Goal: Information Seeking & Learning: Learn about a topic

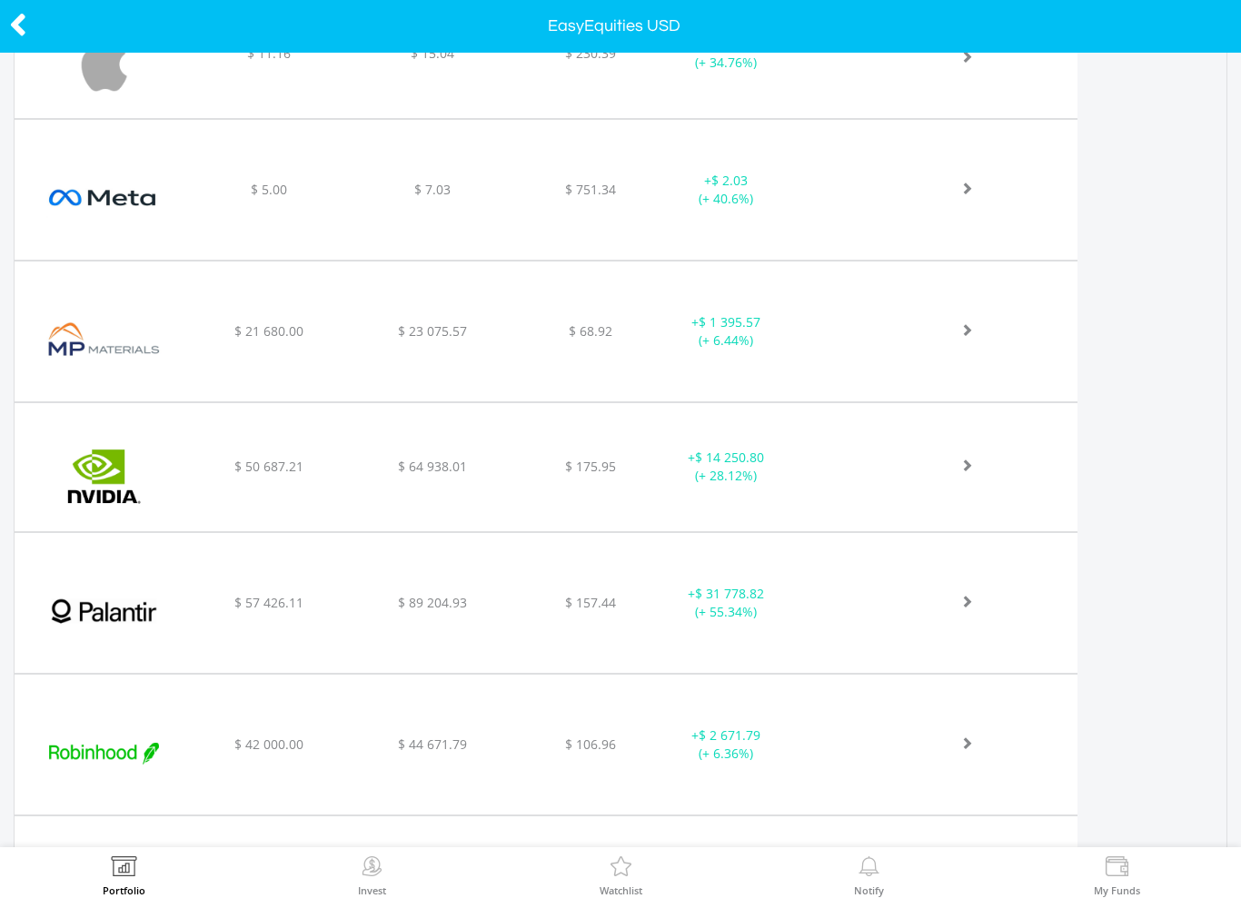
scroll to position [969, 0]
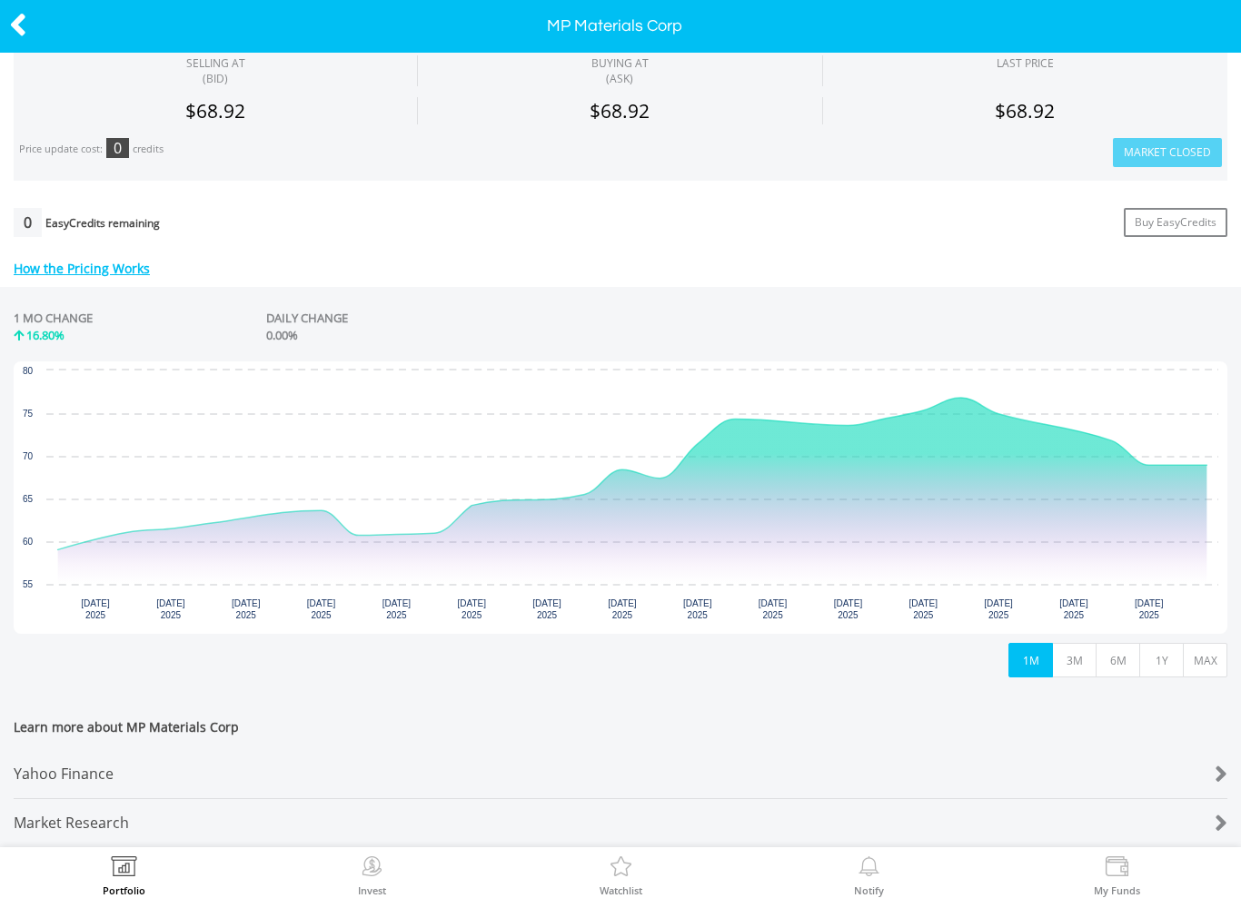
scroll to position [624, 0]
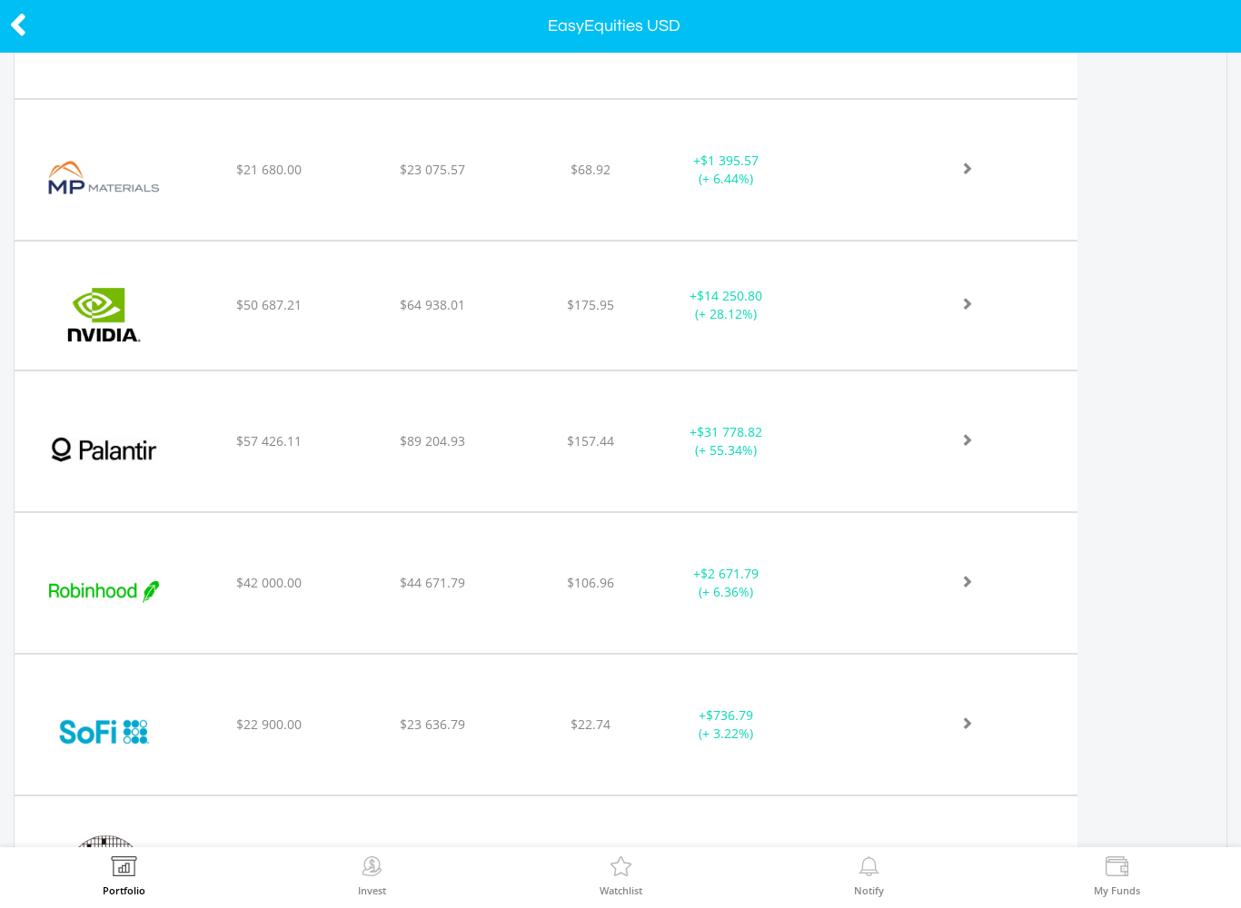
scroll to position [1173, 0]
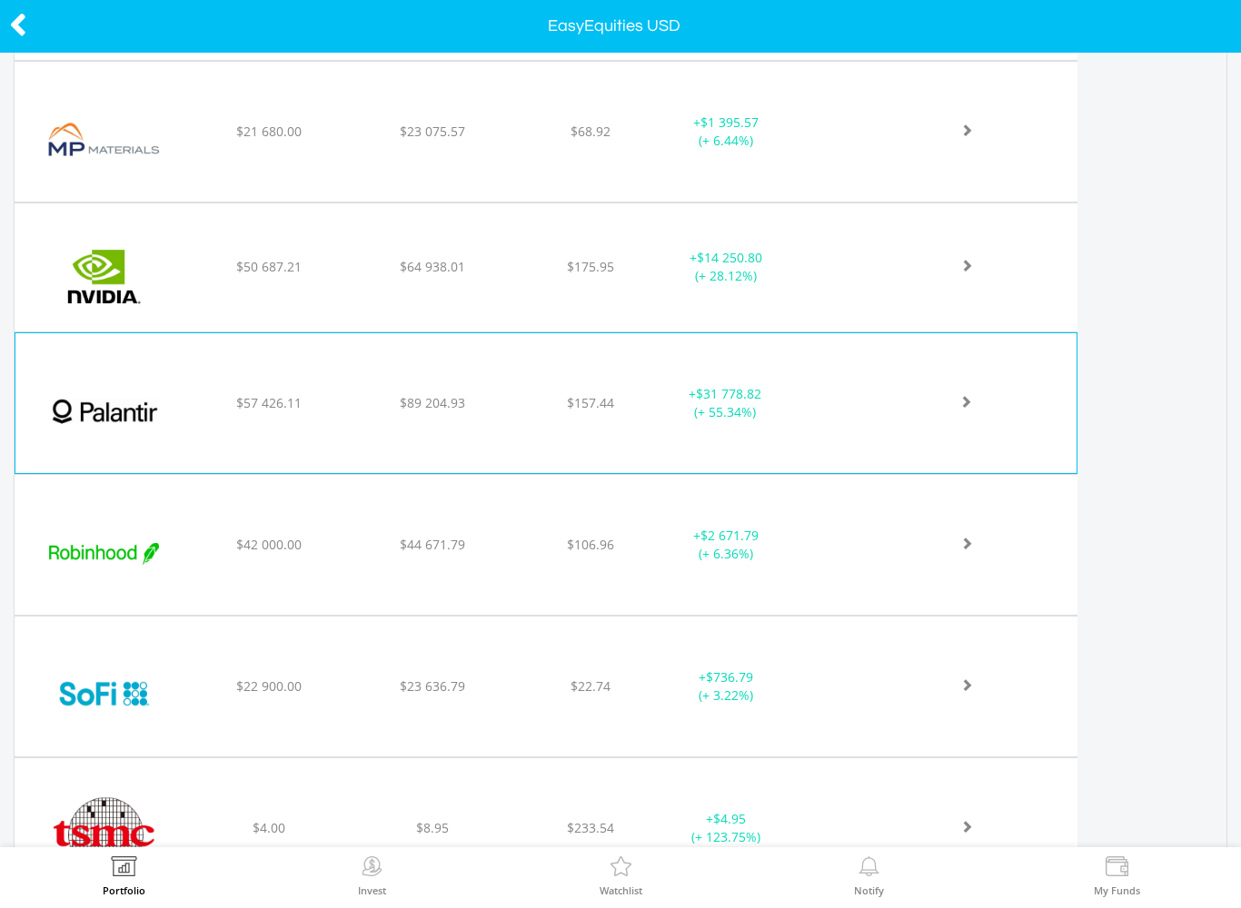
click at [109, 416] on img at bounding box center [105, 412] width 161 height 113
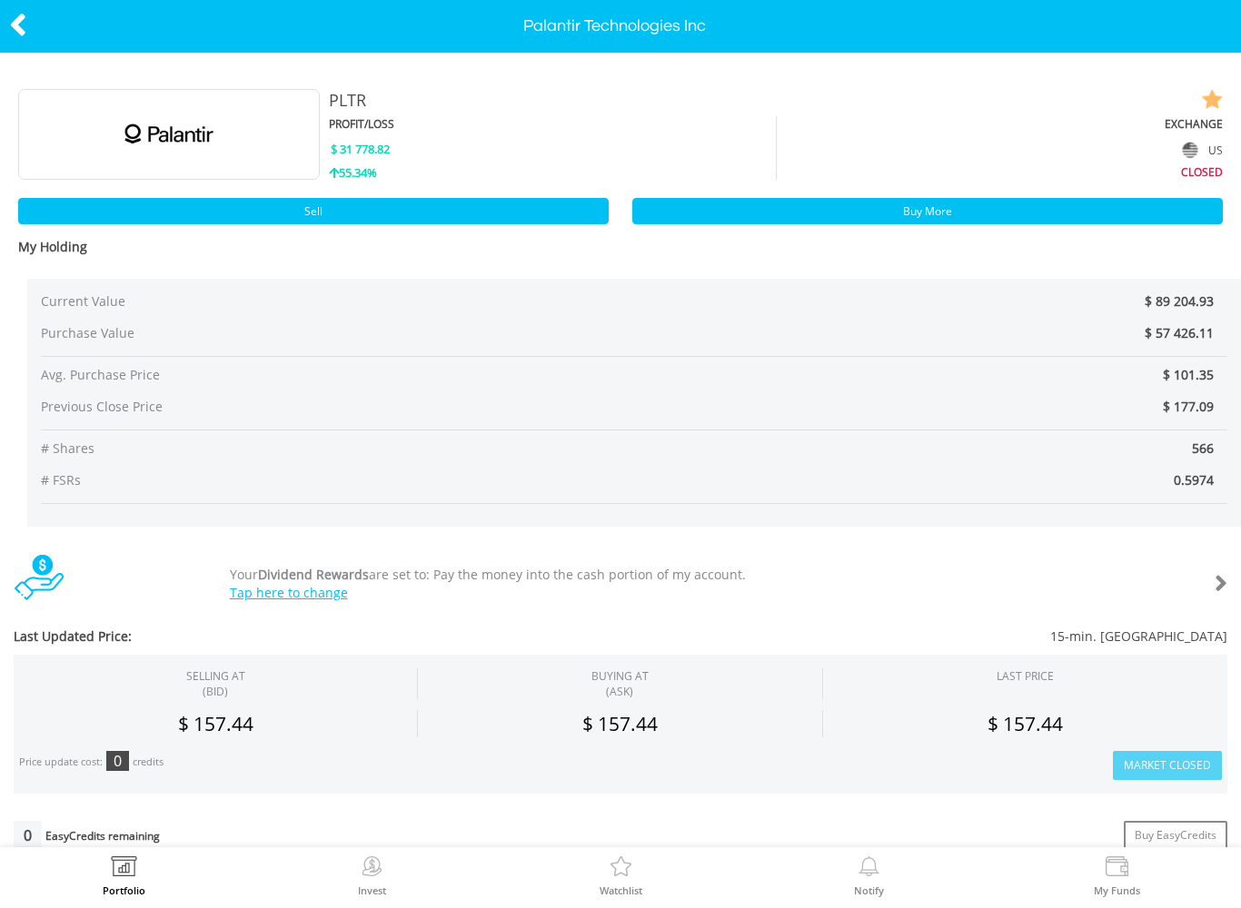
scroll to position [-4, 0]
click at [11, 42] on icon at bounding box center [18, 24] width 18 height 35
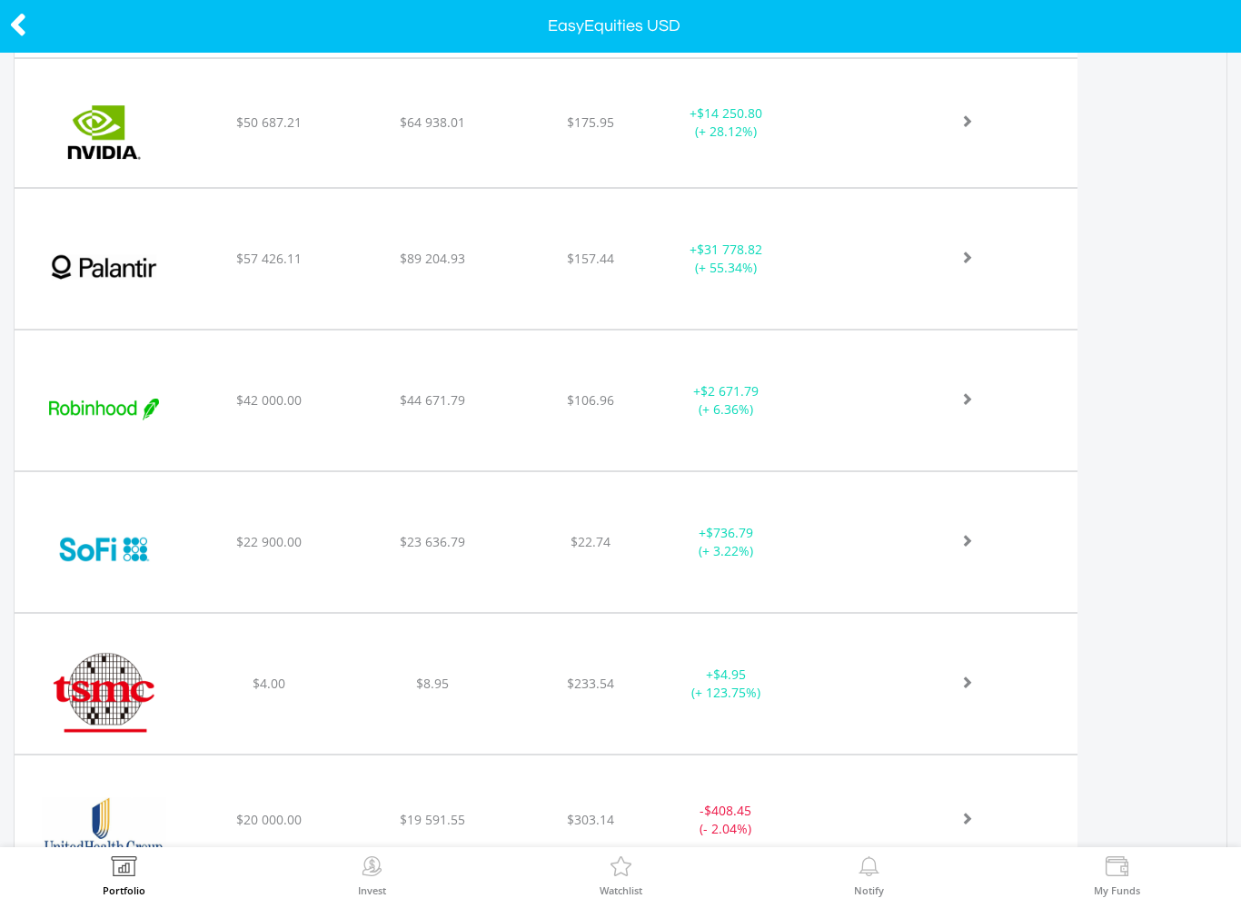
scroll to position [1350, 0]
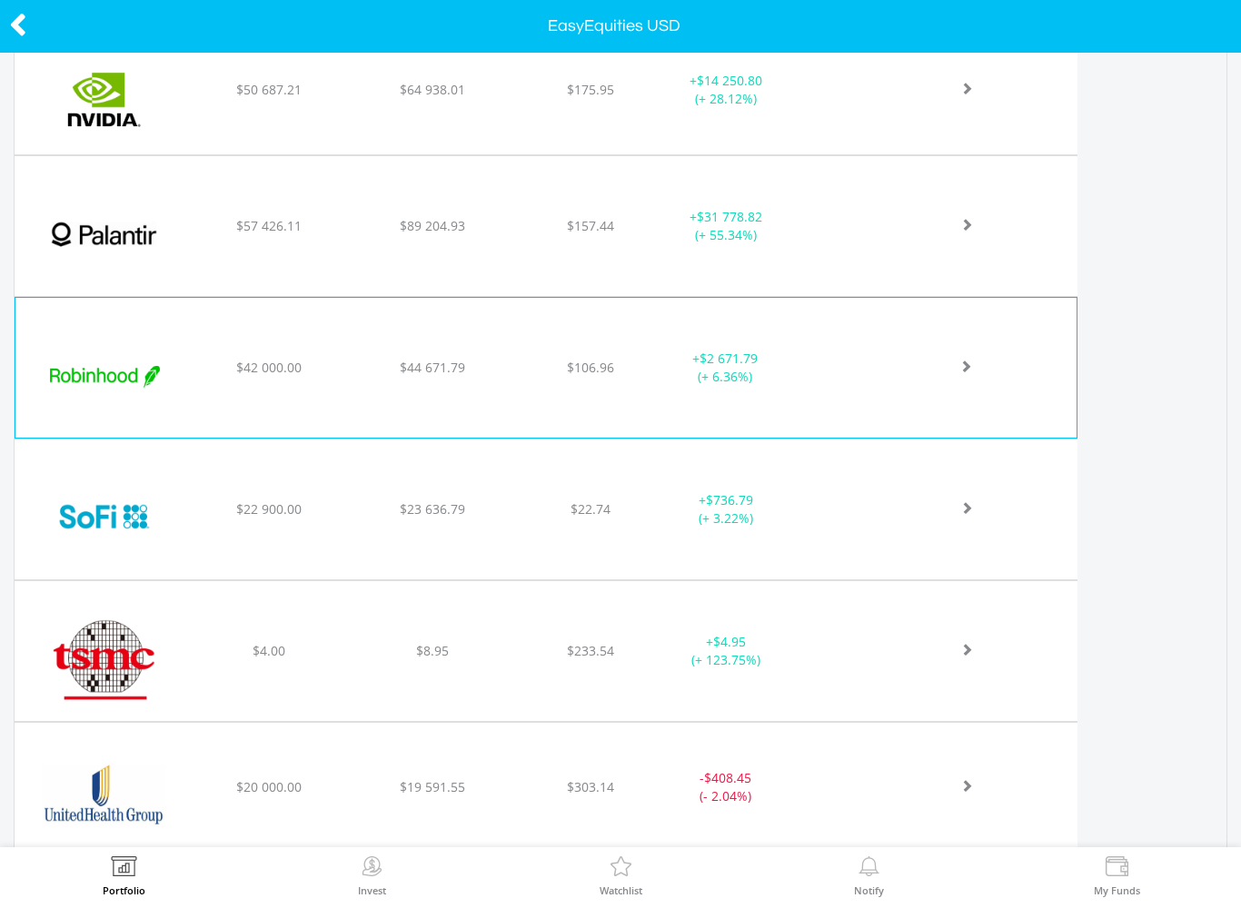
click at [100, 374] on img at bounding box center [105, 377] width 161 height 113
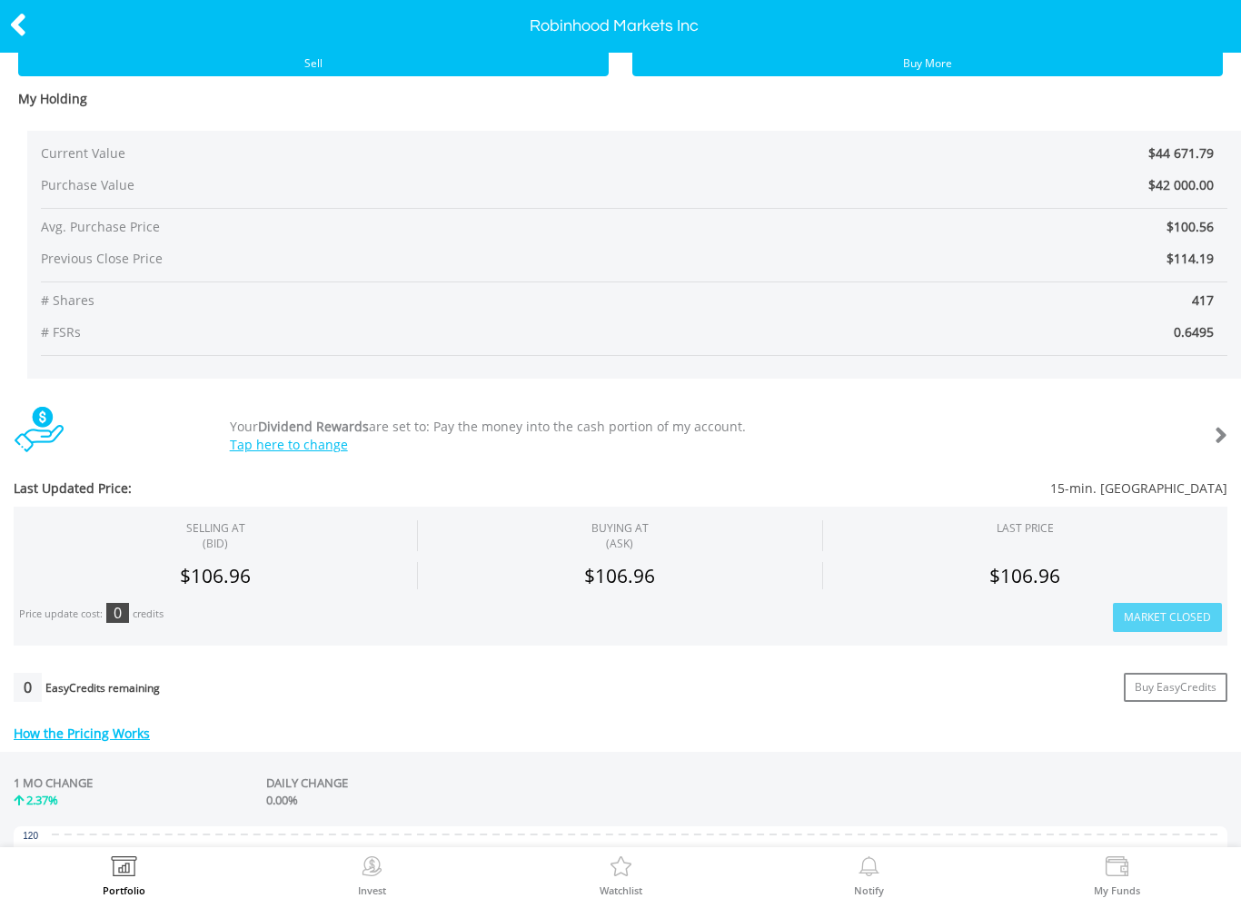
scroll to position [103, 0]
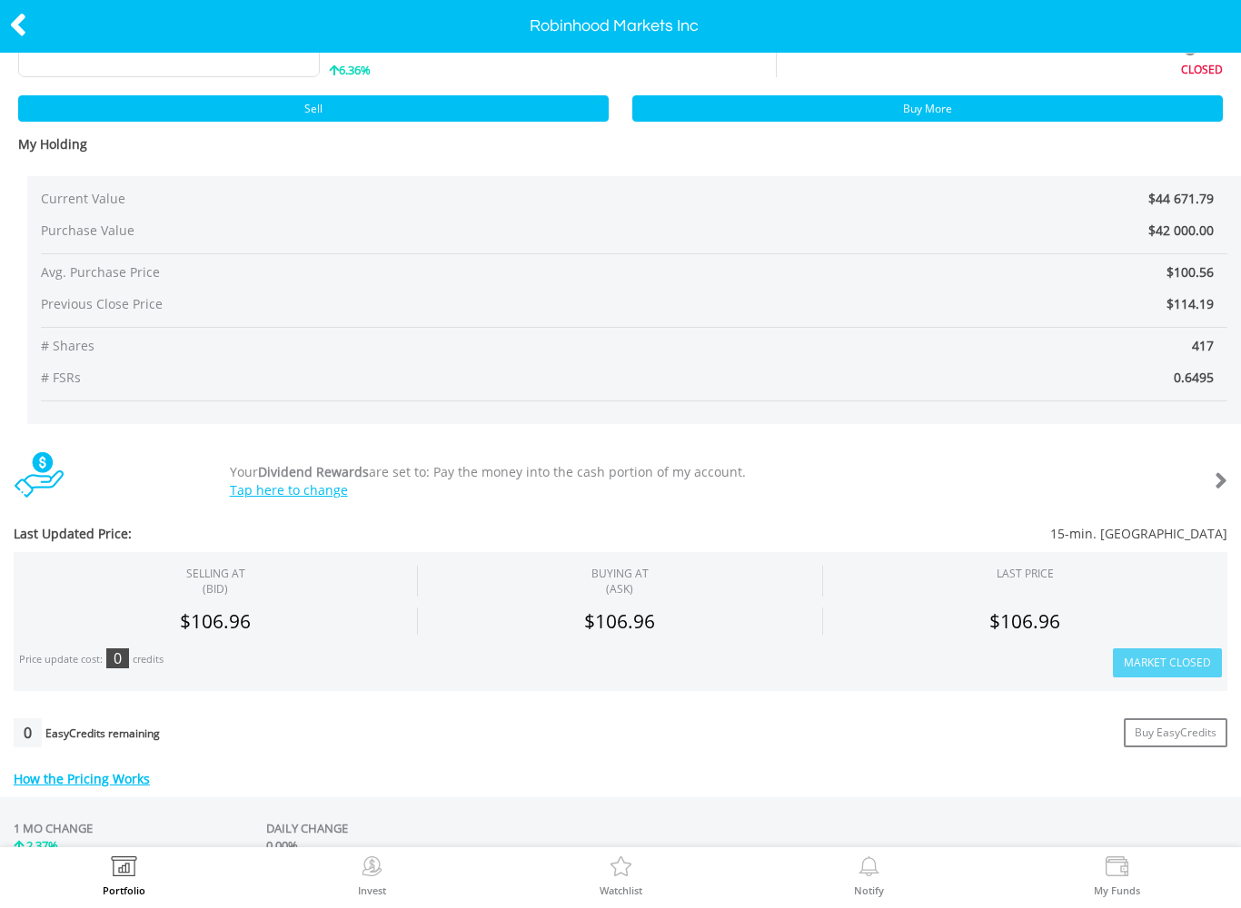
click at [24, 25] on icon at bounding box center [18, 24] width 18 height 35
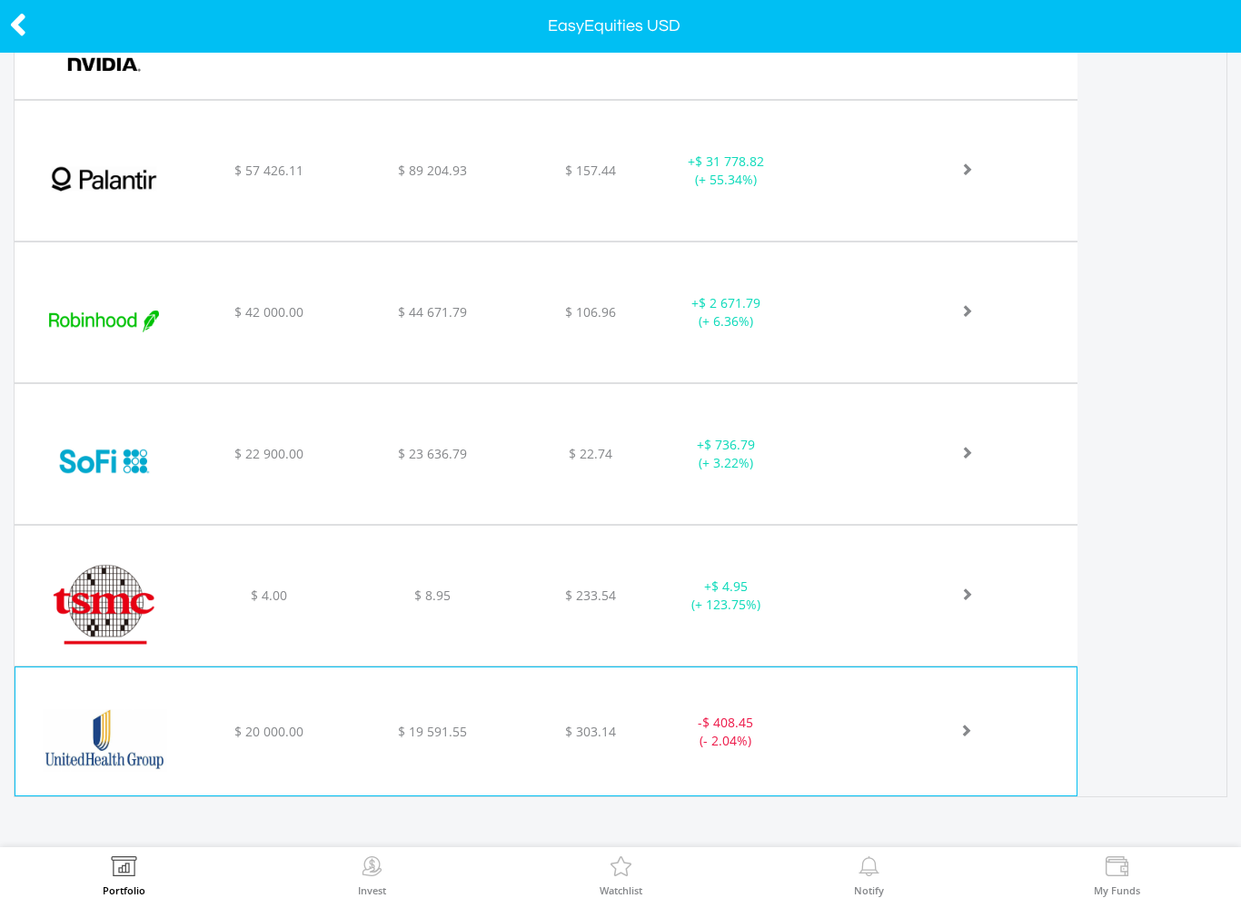
scroll to position [1404, 0]
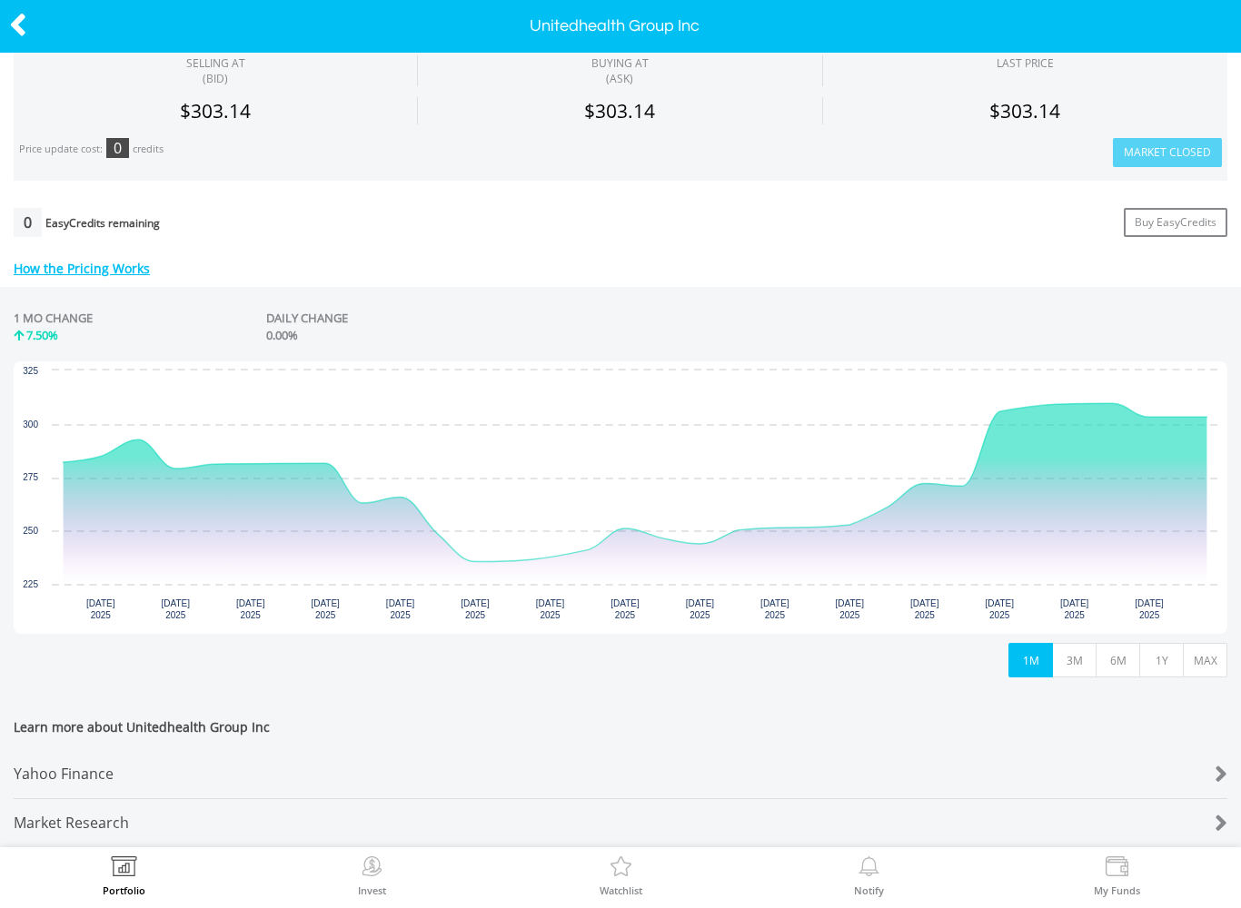
scroll to position [624, 0]
click at [24, 27] on icon at bounding box center [18, 24] width 18 height 35
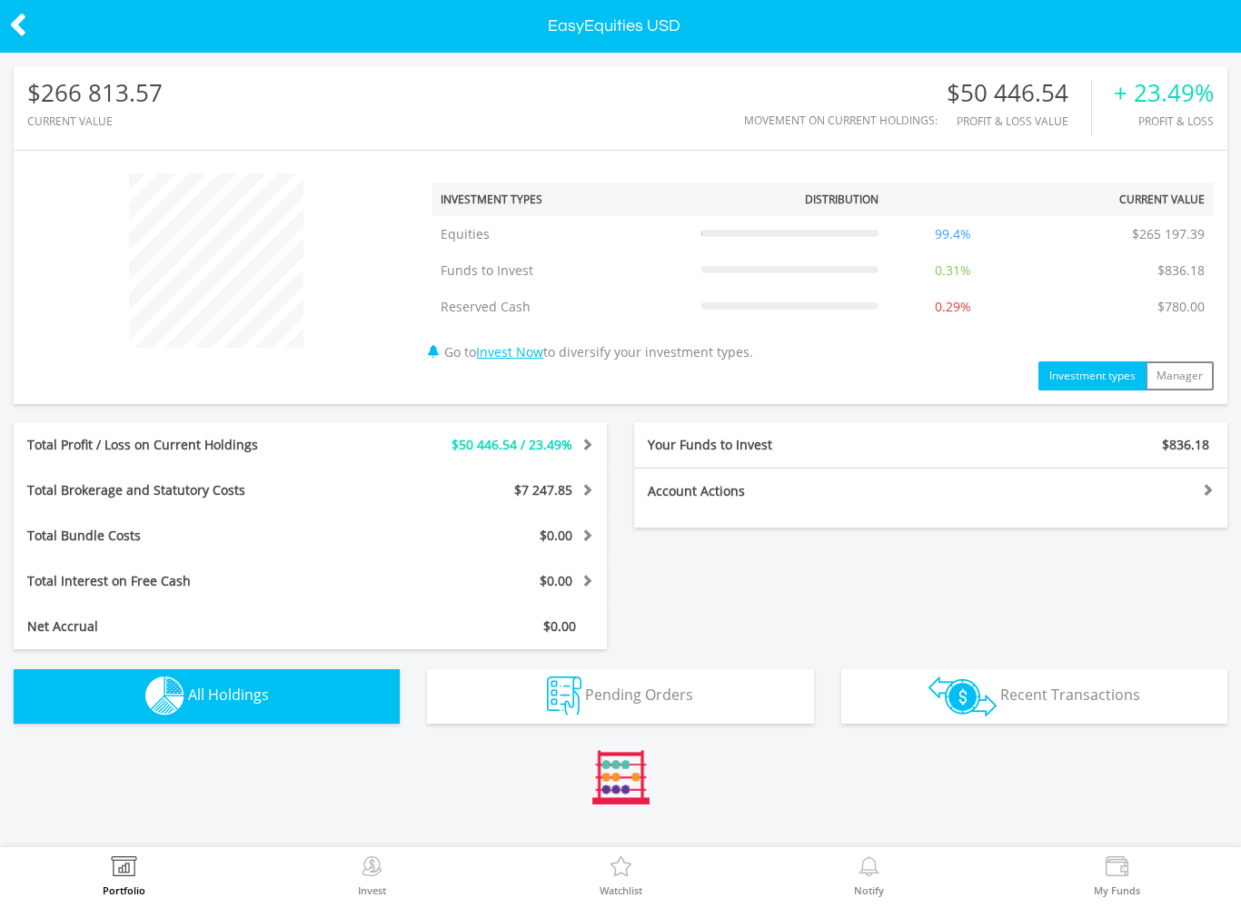
scroll to position [174, 405]
